Goal: Information Seeking & Learning: Check status

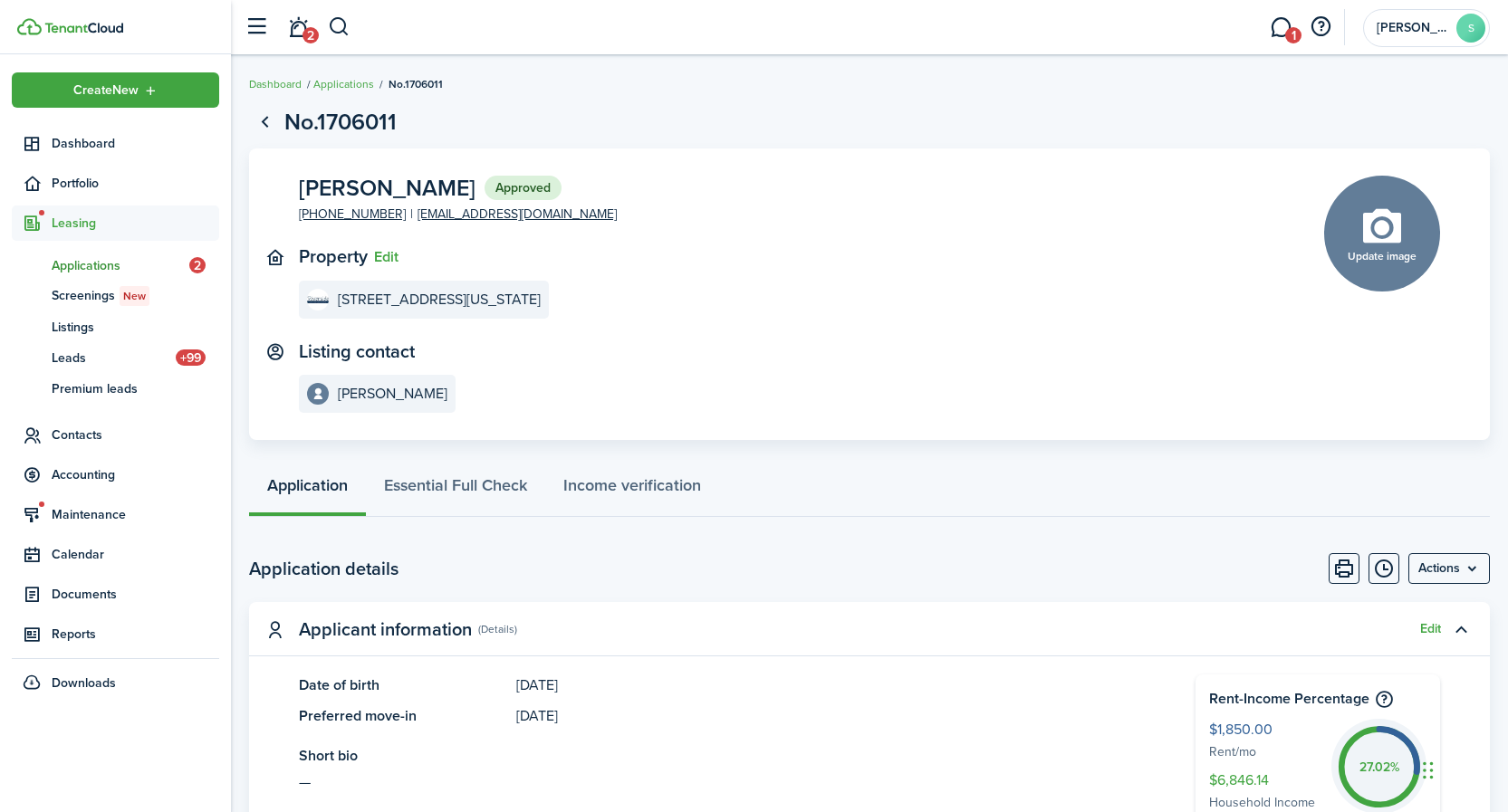
click at [115, 262] on span "Applications" at bounding box center [120, 266] width 137 height 19
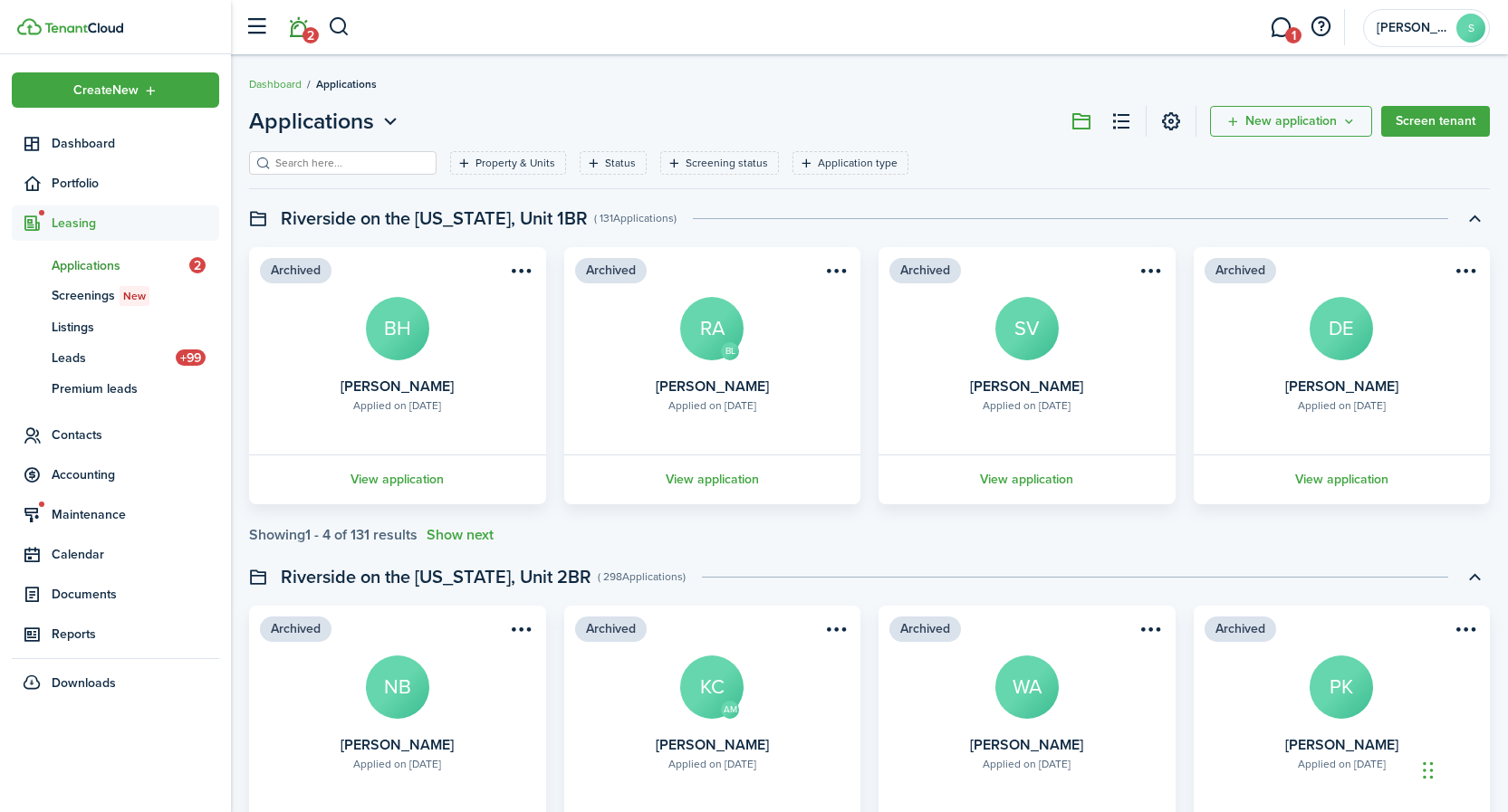
click at [303, 29] on link "2" at bounding box center [298, 28] width 34 height 46
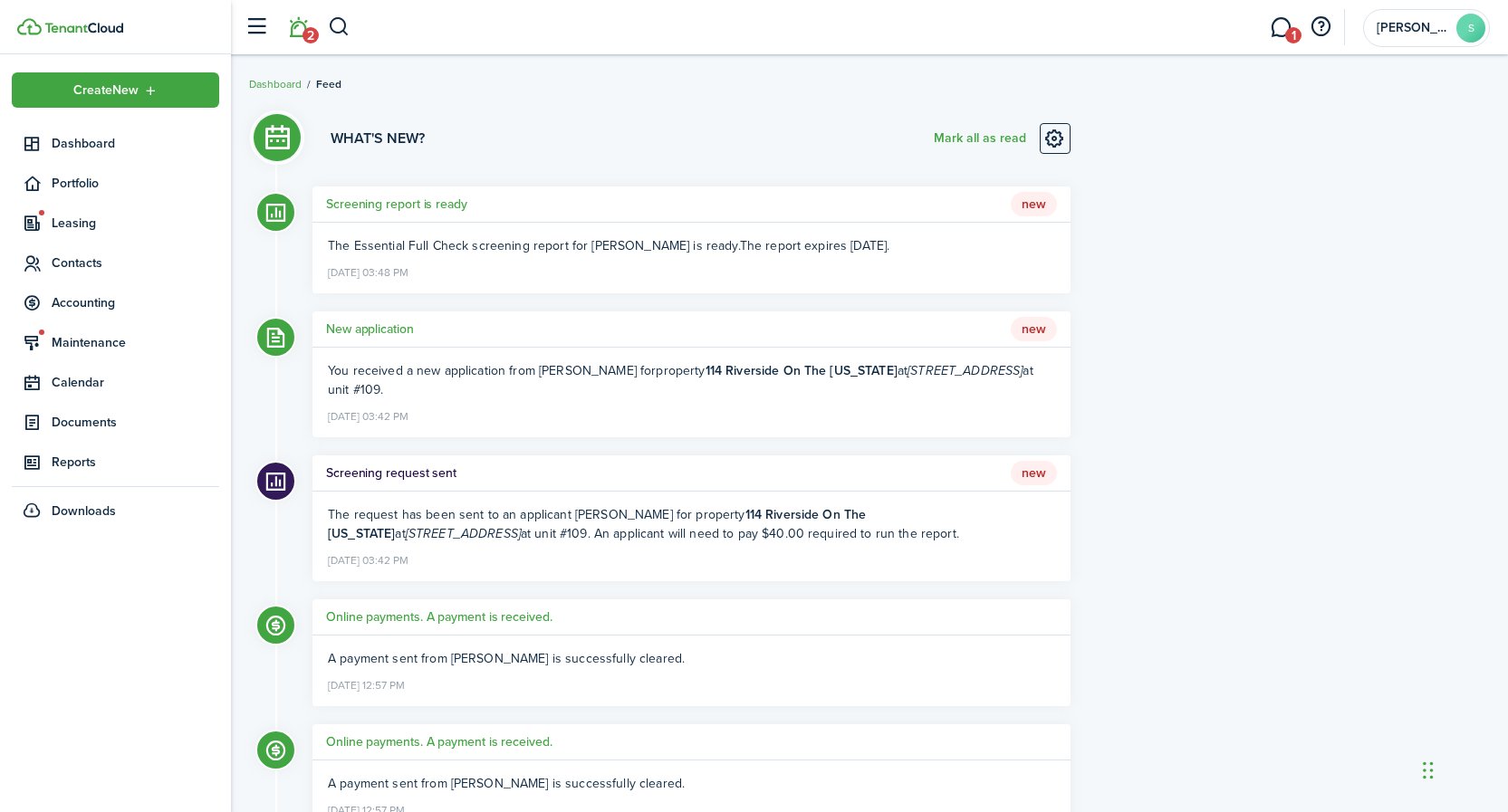
click at [451, 202] on h5 "Screening report is ready" at bounding box center [397, 204] width 141 height 19
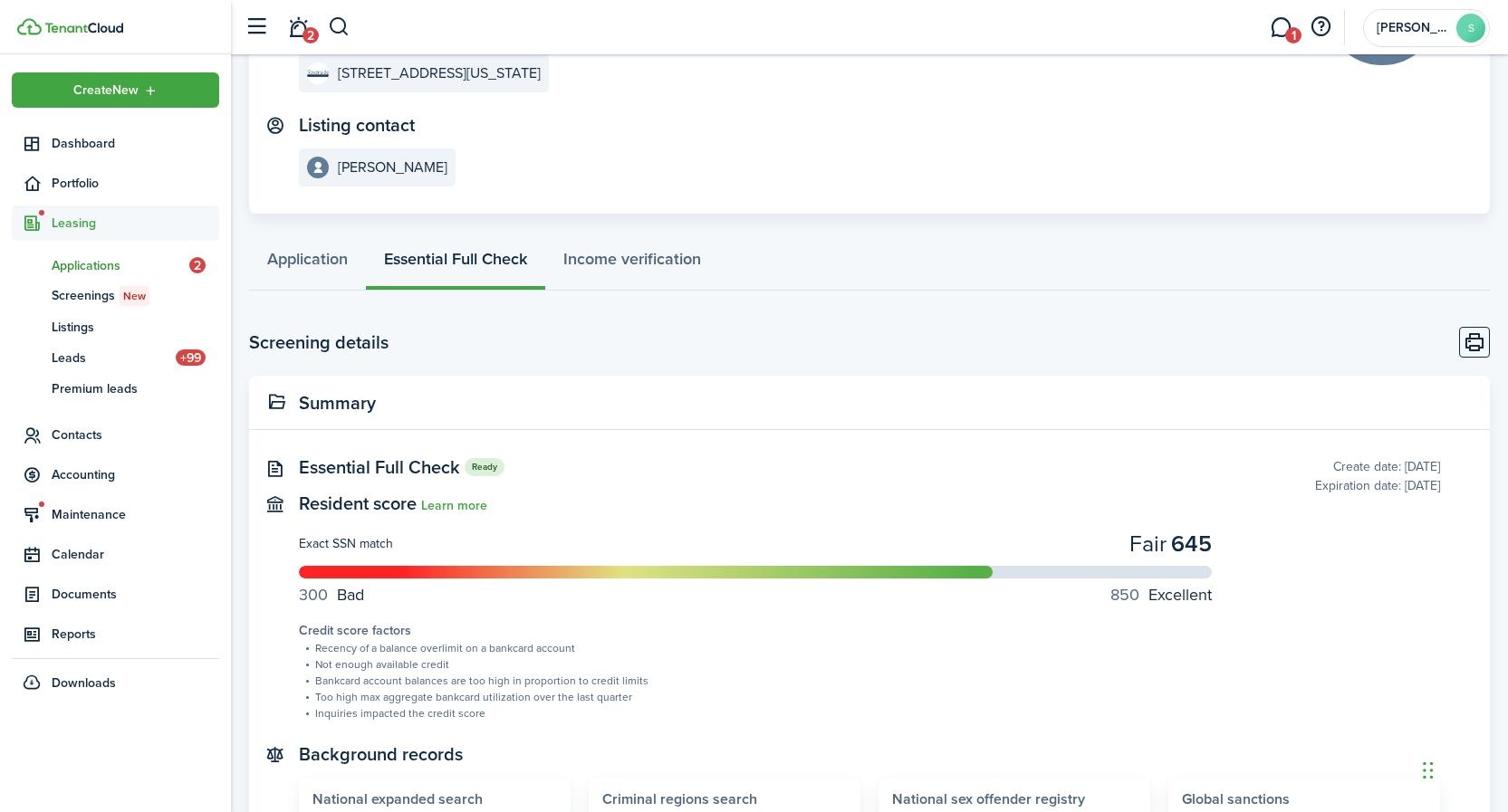
scroll to position [109, 0]
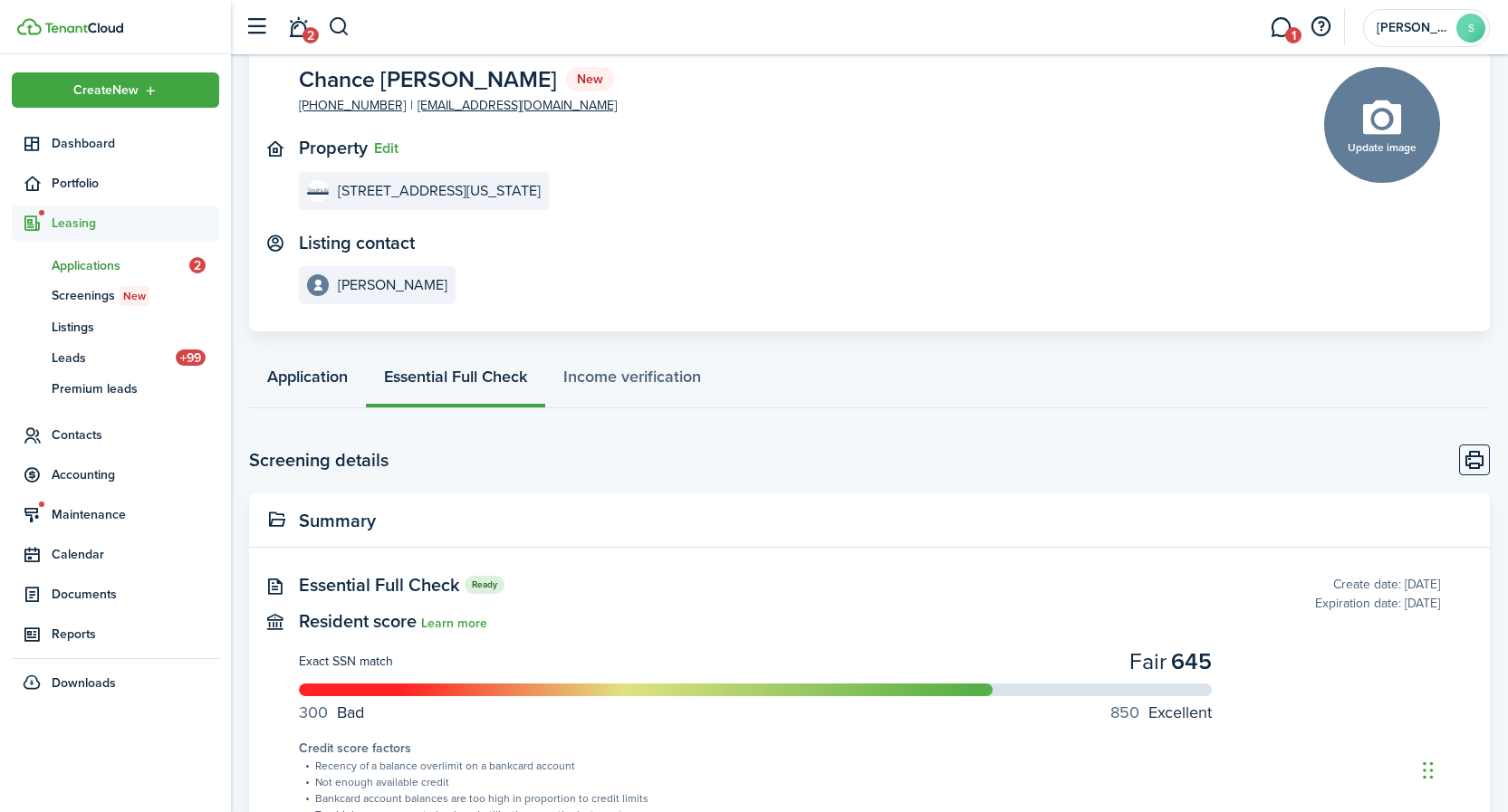
click at [309, 377] on link "Application" at bounding box center [307, 381] width 116 height 54
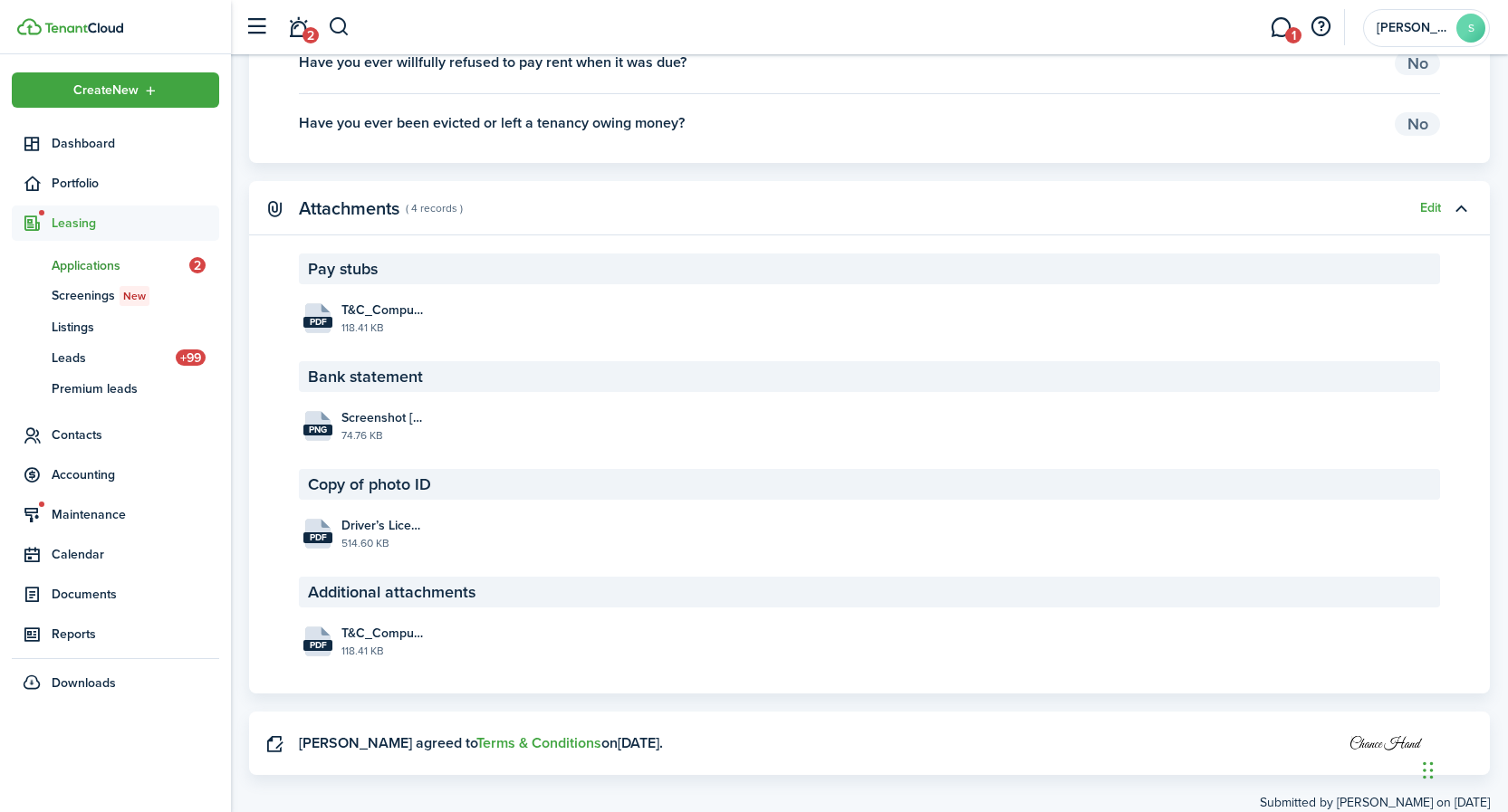
scroll to position [2489, 0]
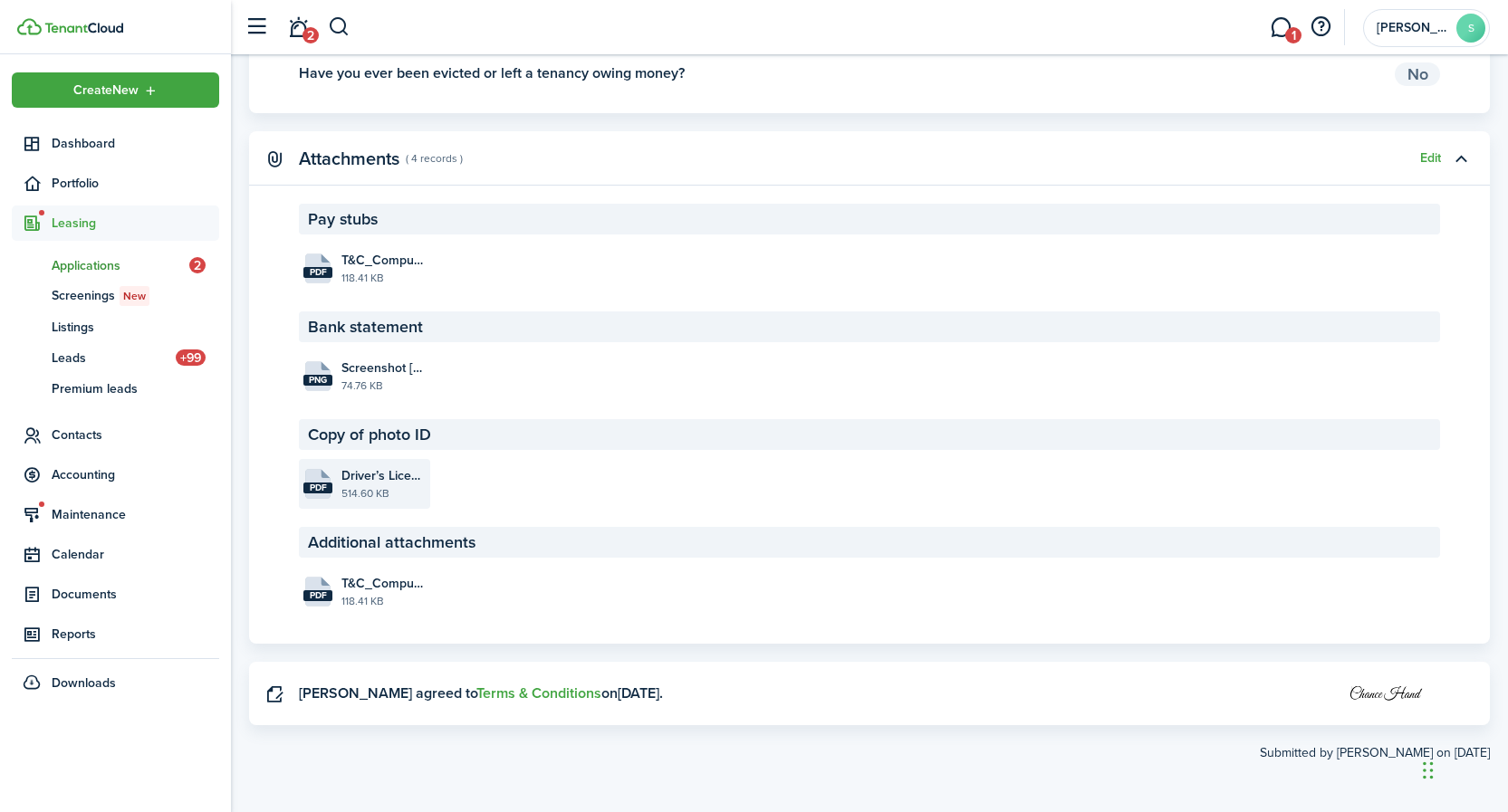
click at [377, 486] on file-size "514.60 KB" at bounding box center [384, 493] width 84 height 16
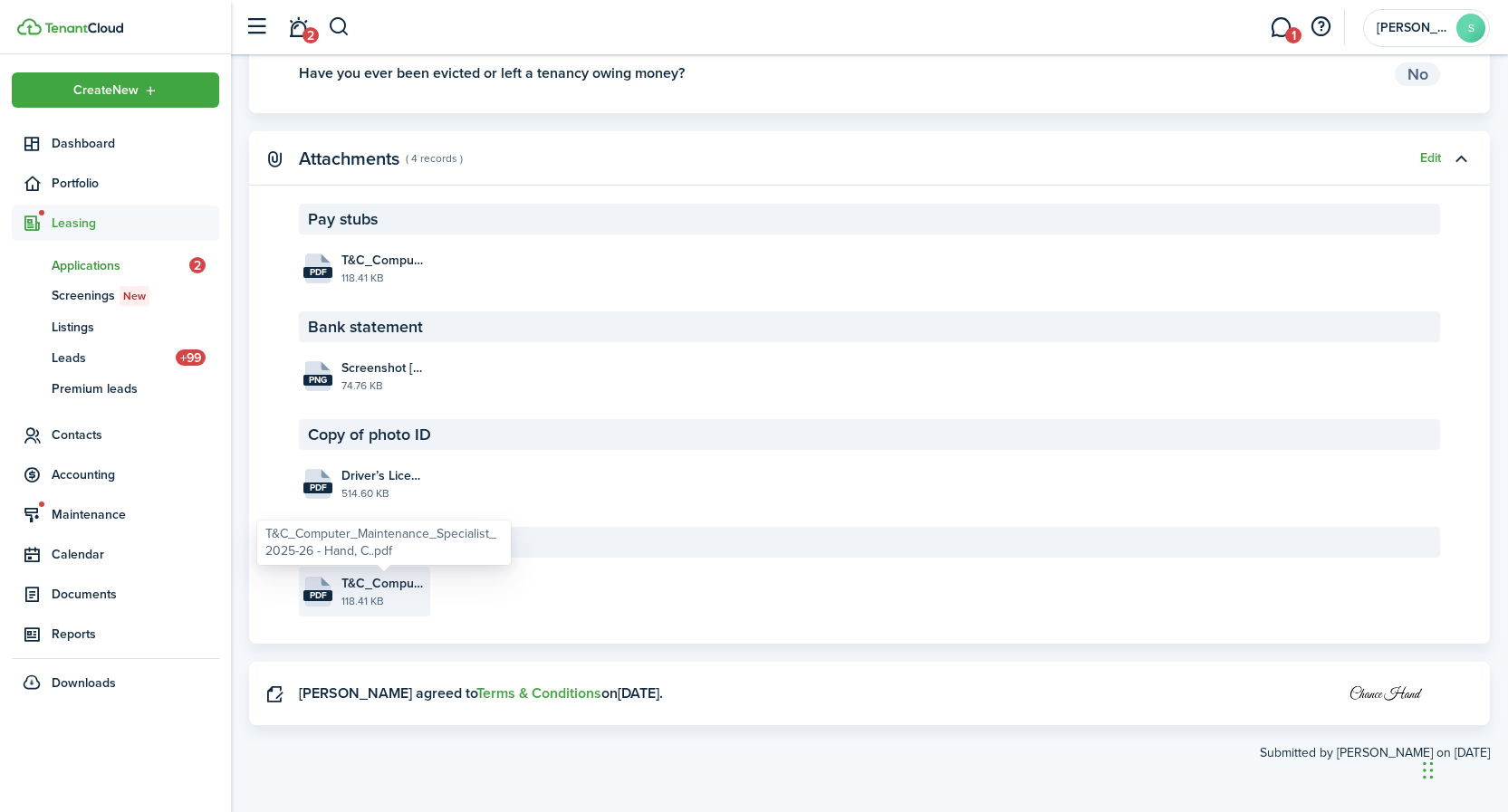
click at [379, 589] on span "T&C_Computer_Maintenance_Specialist_2025-26 - Hand, C..pdf" at bounding box center [384, 584] width 84 height 19
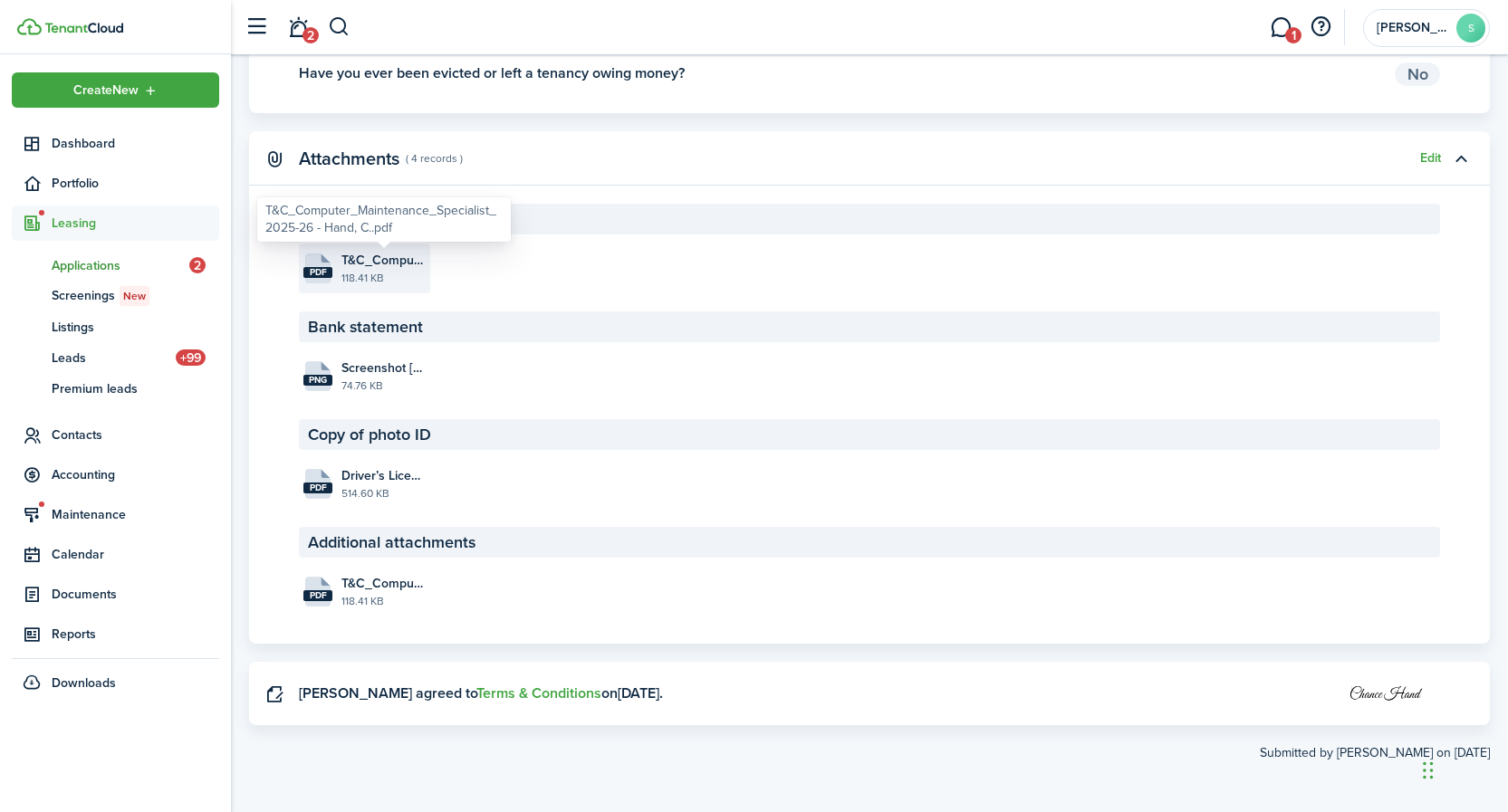
click at [386, 269] on span "T&C_Computer_Maintenance_Specialist_2025-26 - Hand, C..pdf" at bounding box center [384, 260] width 84 height 19
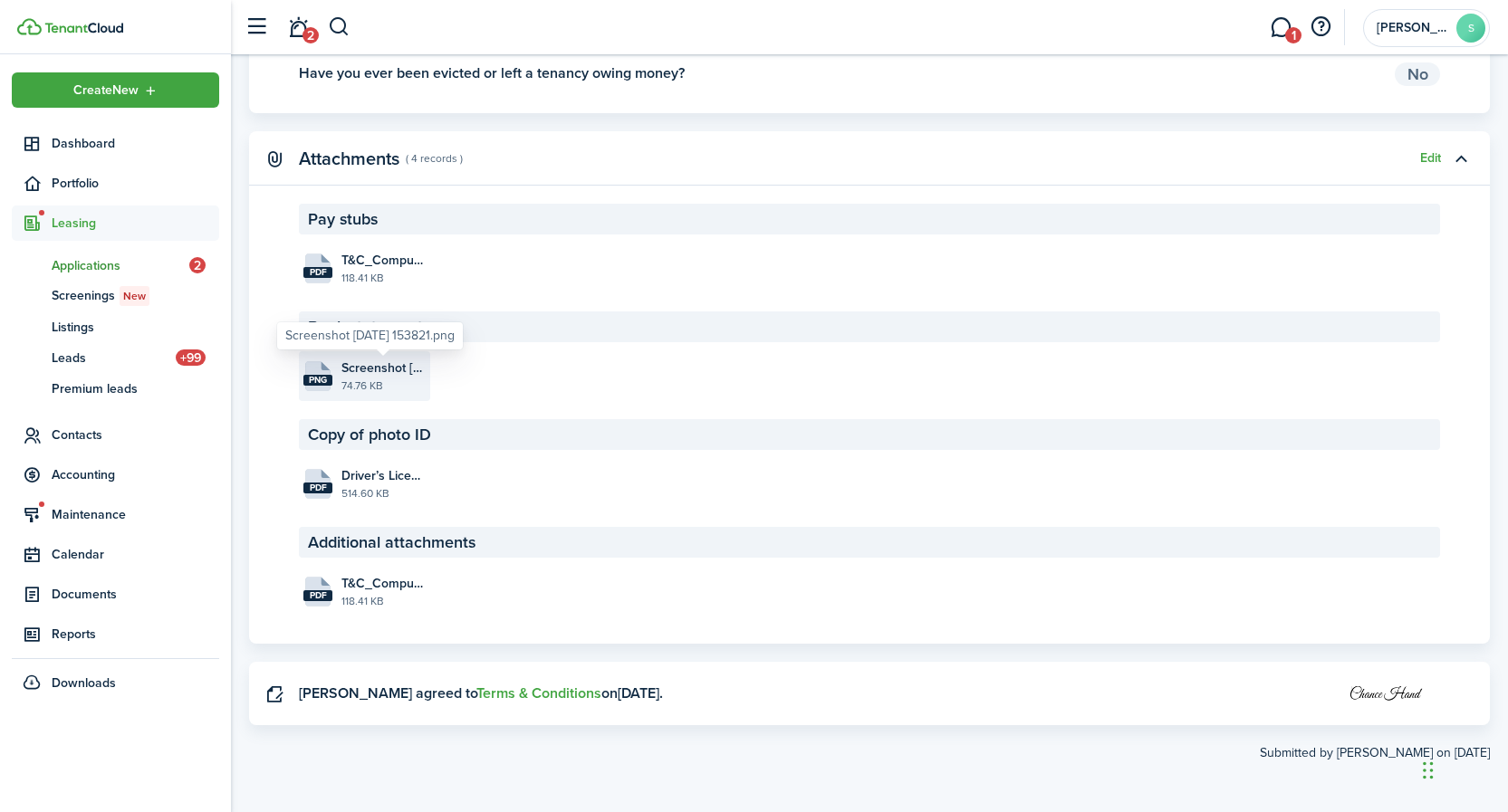
click at [375, 374] on span "Screenshot [DATE] 153821.png" at bounding box center [384, 368] width 84 height 19
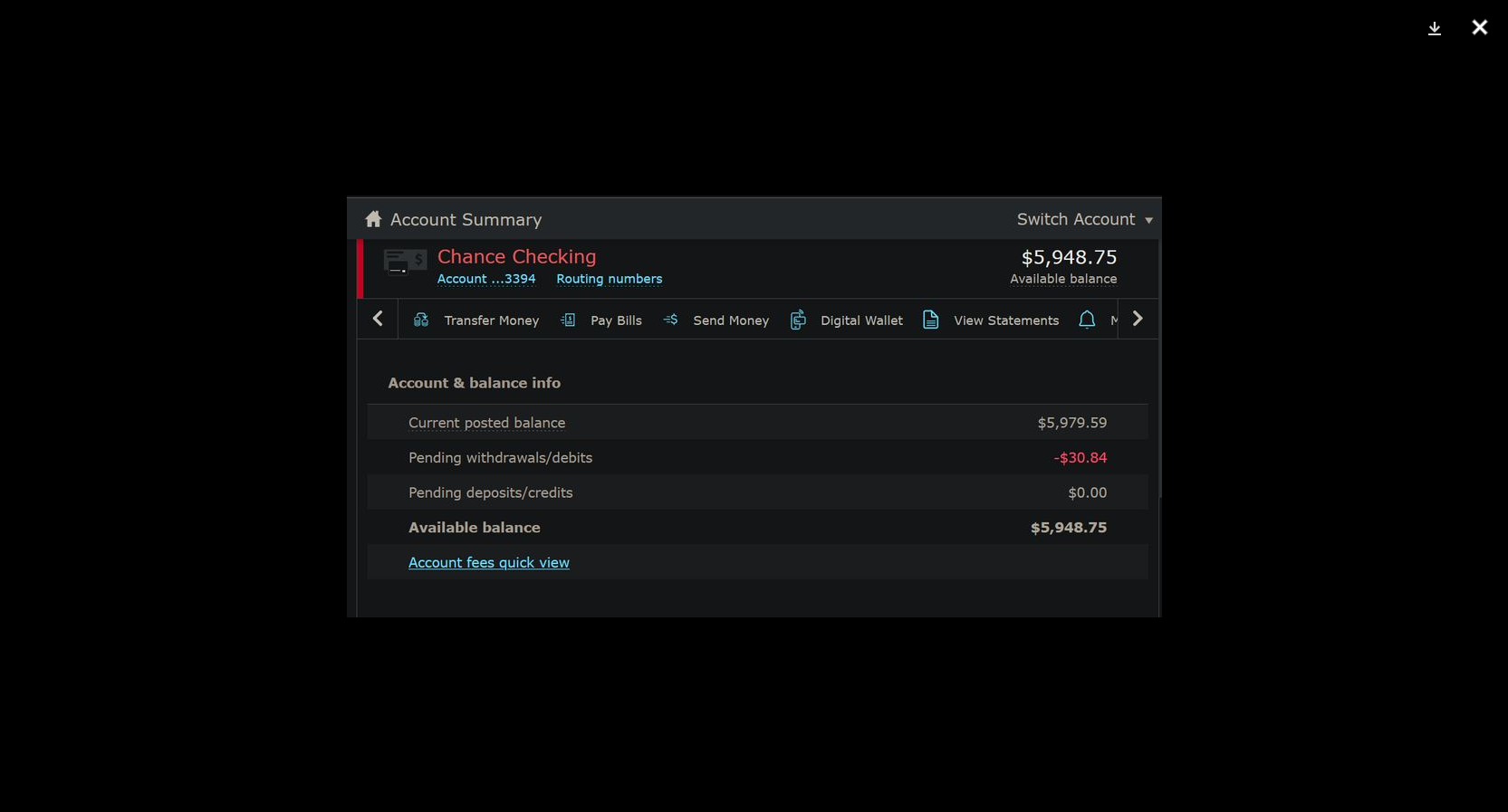
click at [1481, 27] on button "Close" at bounding box center [1479, 27] width 45 height 54
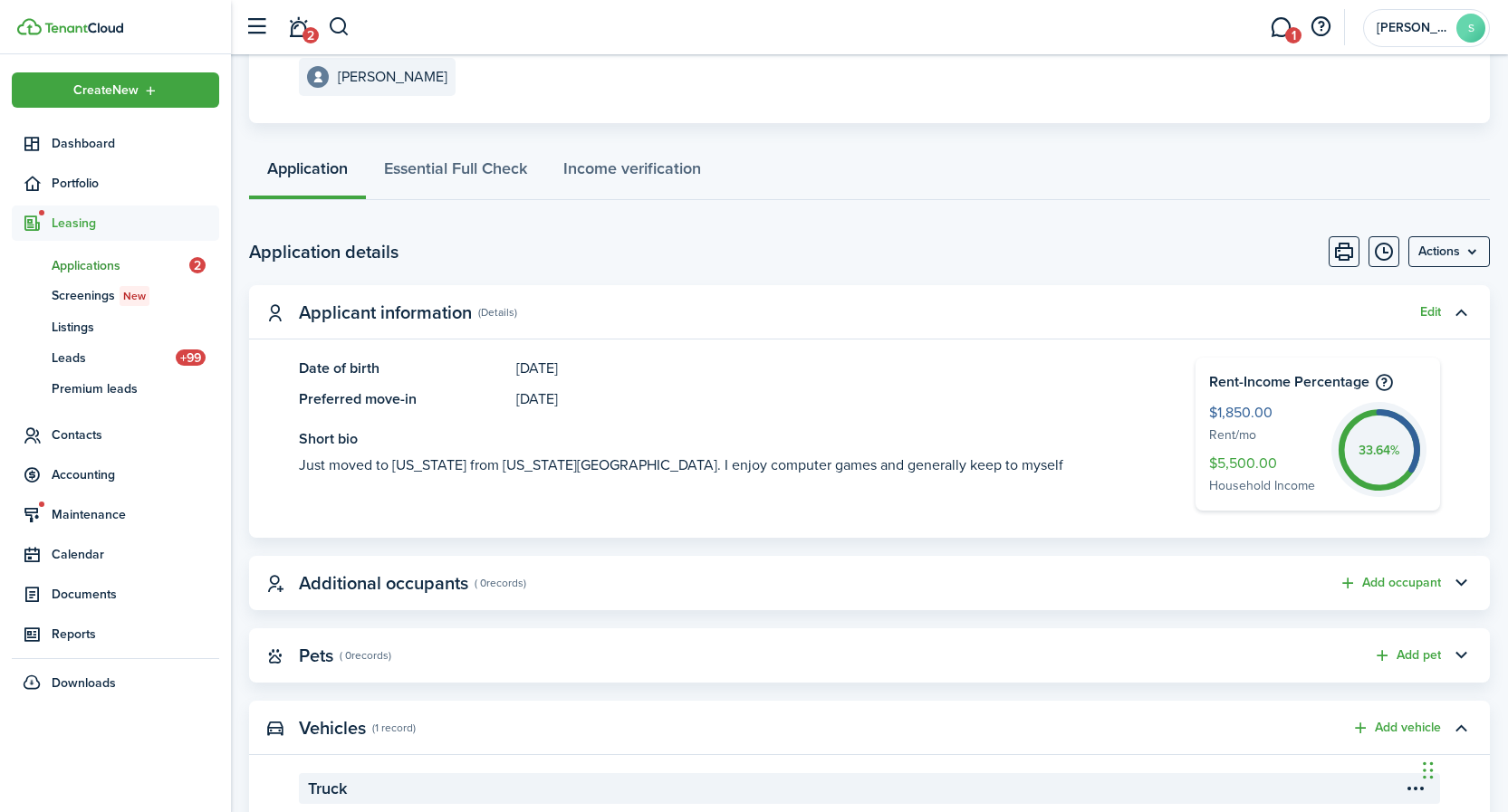
scroll to position [0, 0]
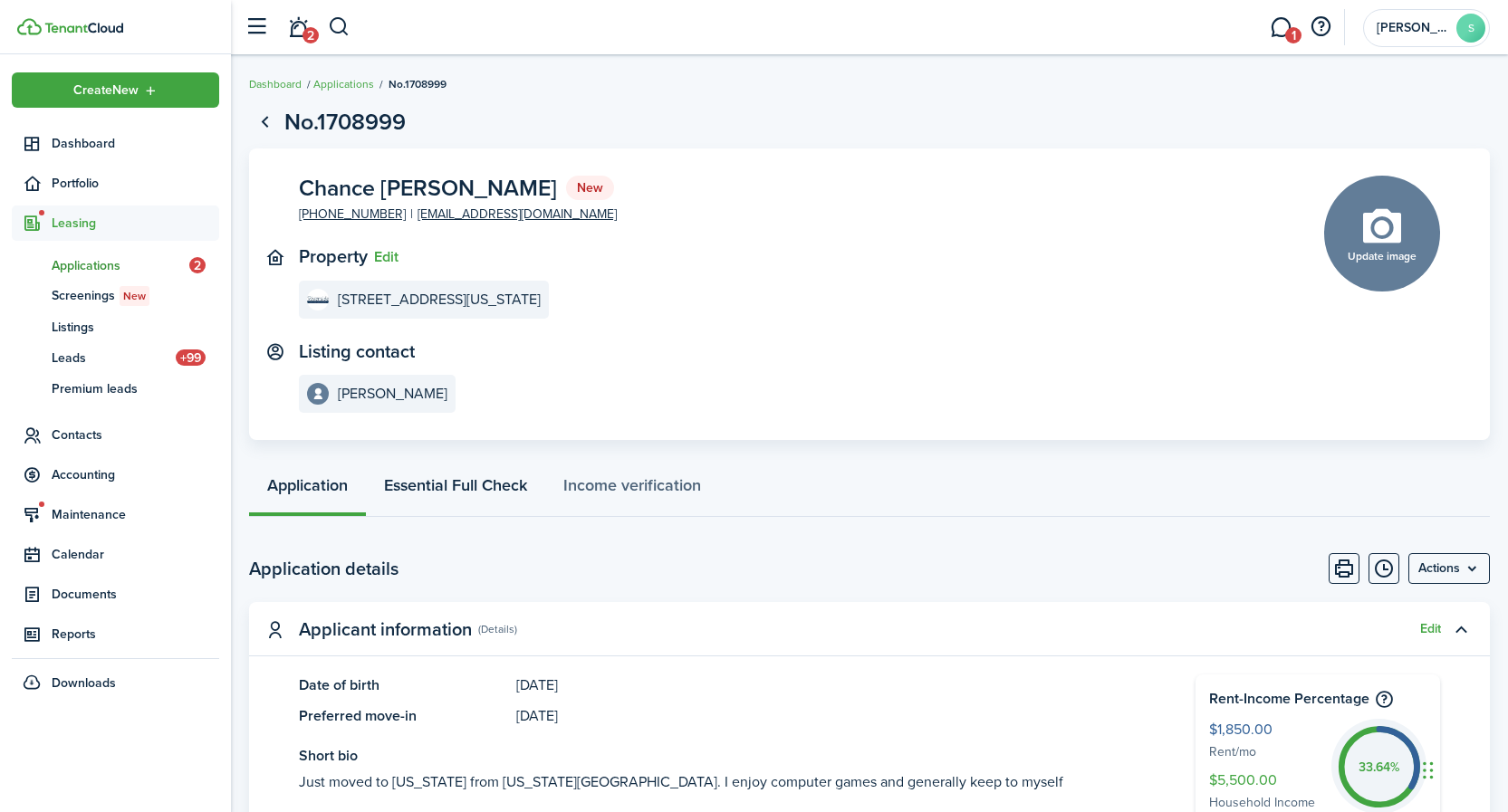
click at [446, 487] on link "Essential Full Check" at bounding box center [455, 489] width 179 height 54
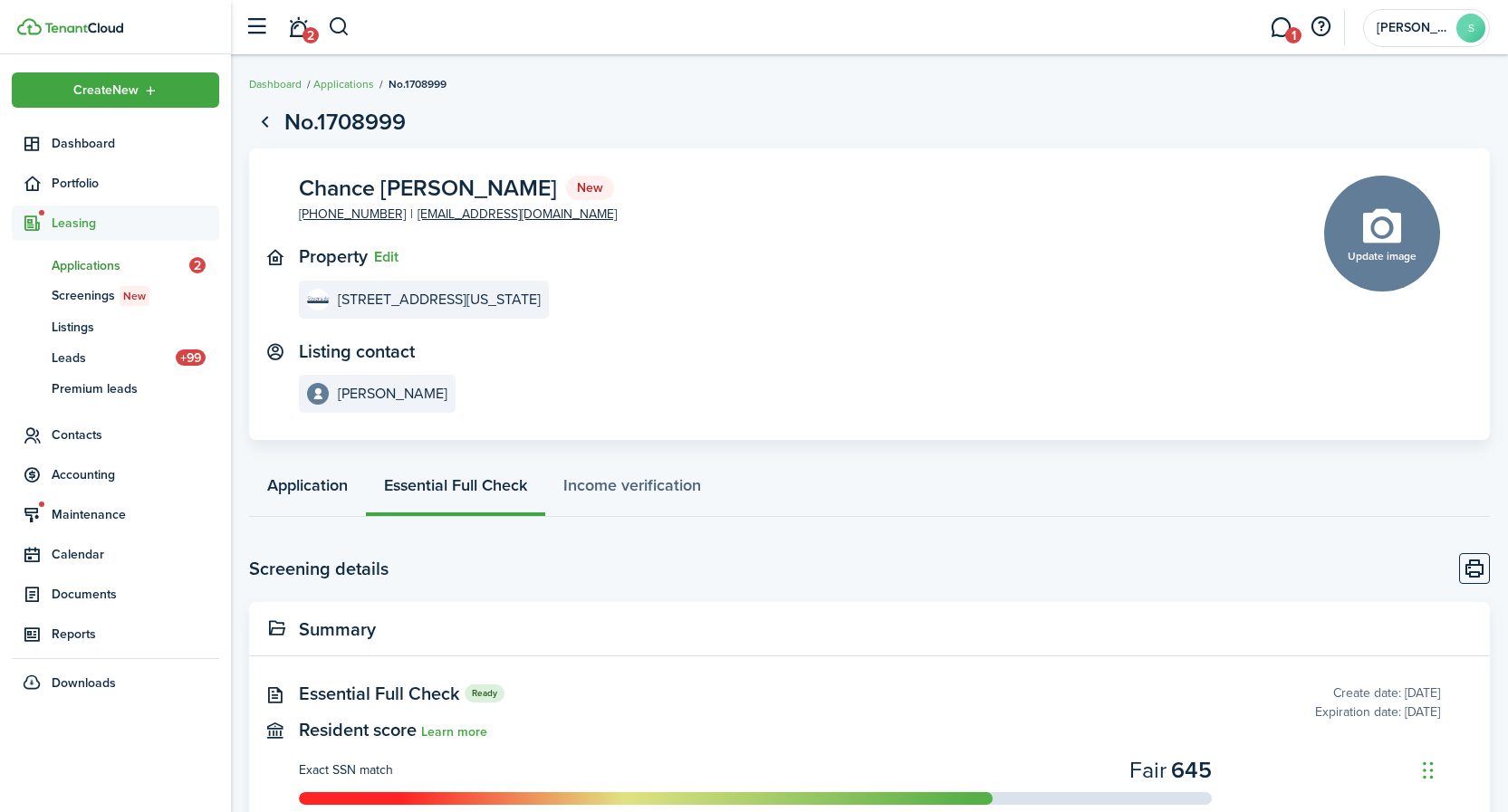
click at [310, 487] on link "Application" at bounding box center [307, 489] width 116 height 54
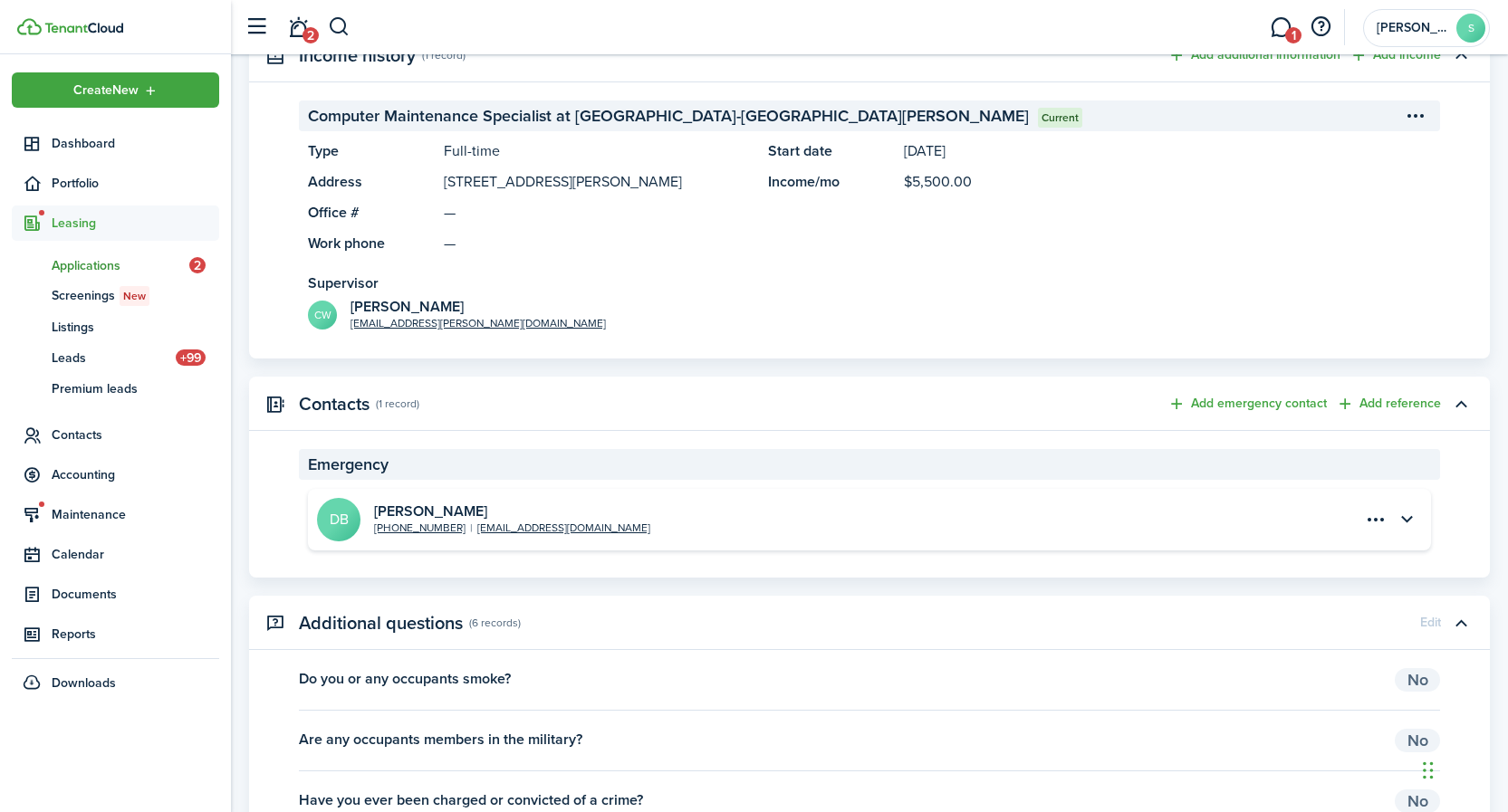
scroll to position [1630, 0]
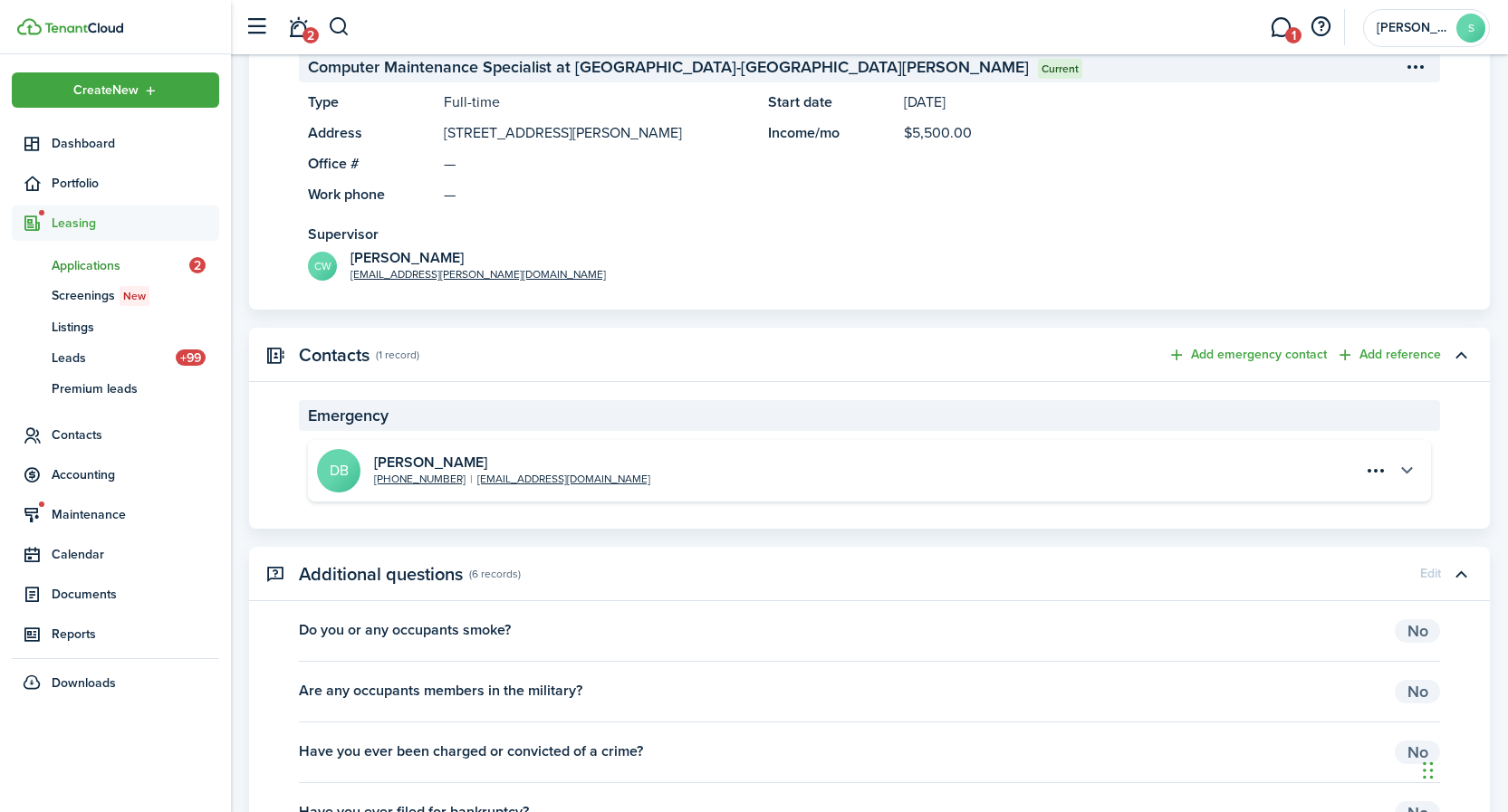
click at [1406, 468] on button "button" at bounding box center [1406, 470] width 31 height 31
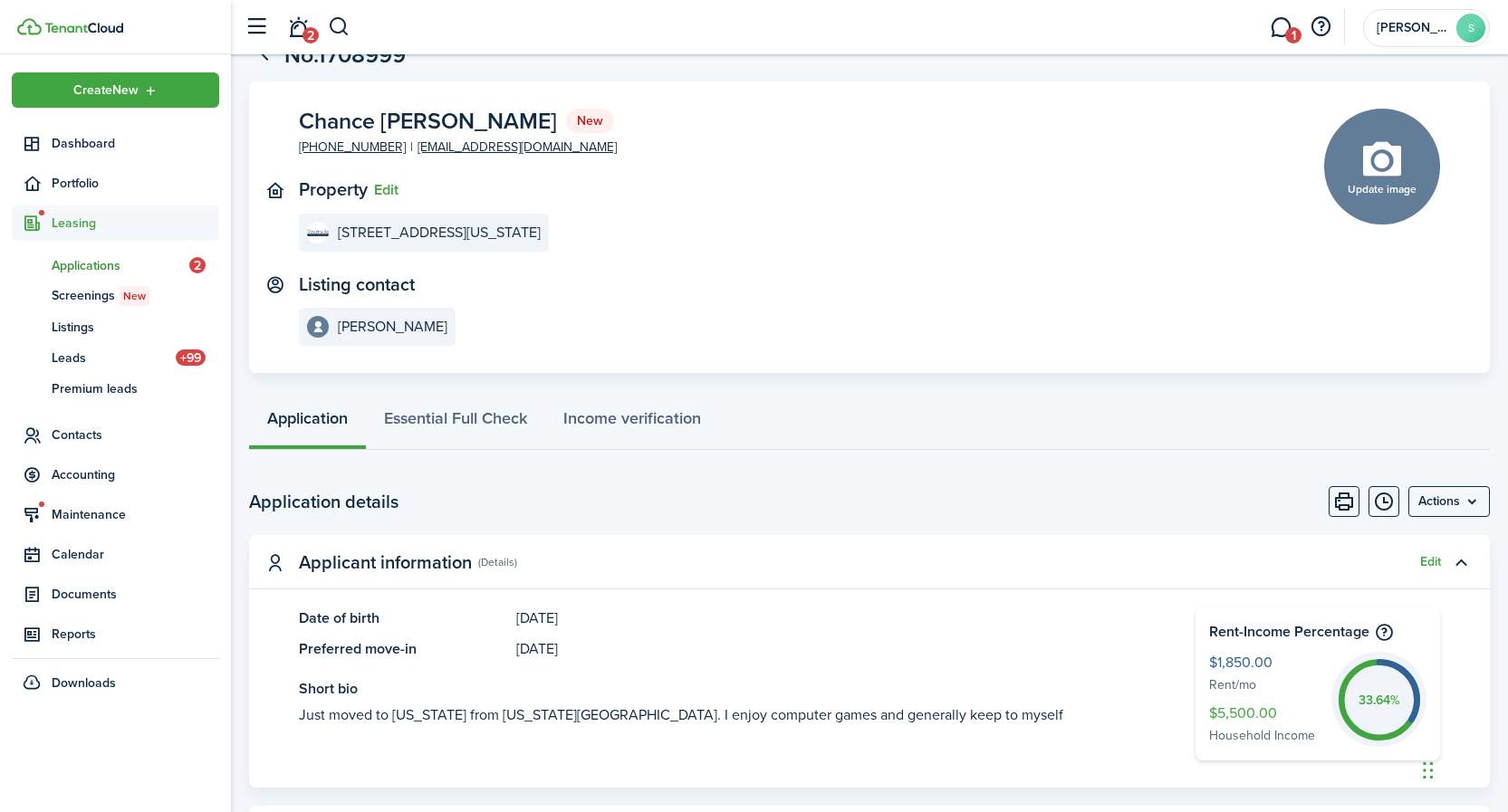
scroll to position [0, 0]
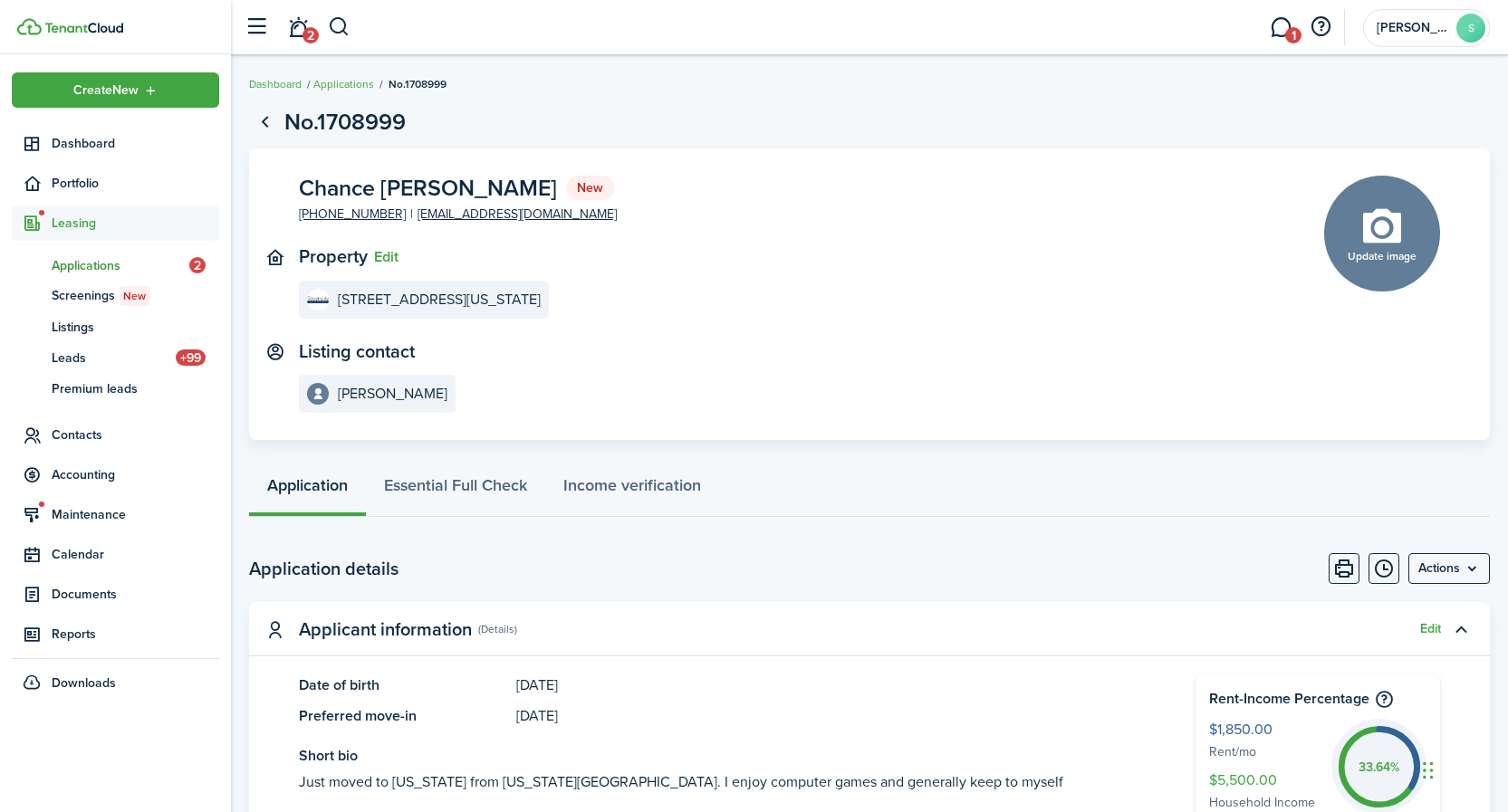
click at [82, 228] on span "Leasing" at bounding box center [136, 223] width 168 height 19
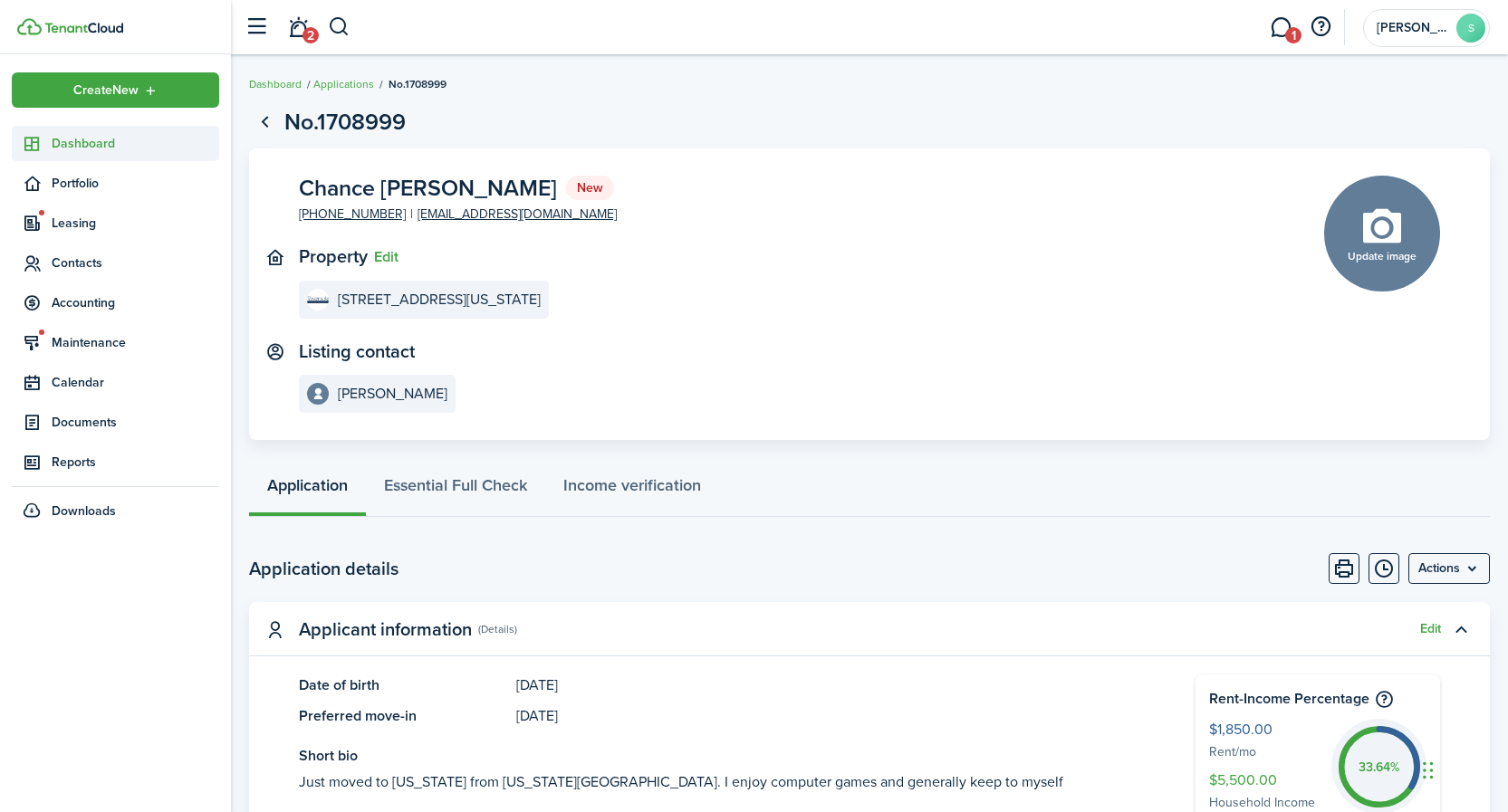
click at [61, 142] on span "Dashboard" at bounding box center [136, 143] width 168 height 19
